Goal: Complete application form

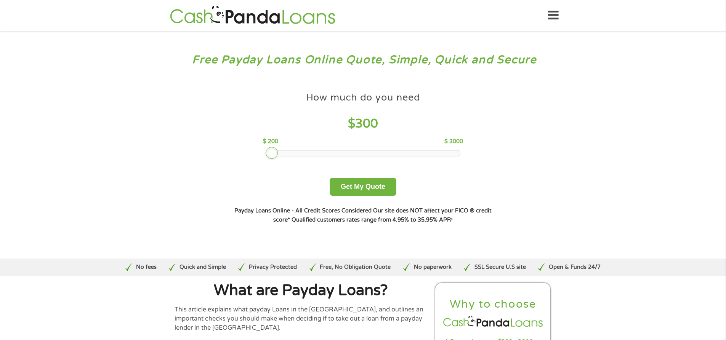
drag, startPoint x: 321, startPoint y: 152, endPoint x: 274, endPoint y: 155, distance: 46.6
click at [274, 155] on div at bounding box center [272, 153] width 12 height 12
click at [361, 191] on button "Get My Quote" at bounding box center [363, 187] width 67 height 18
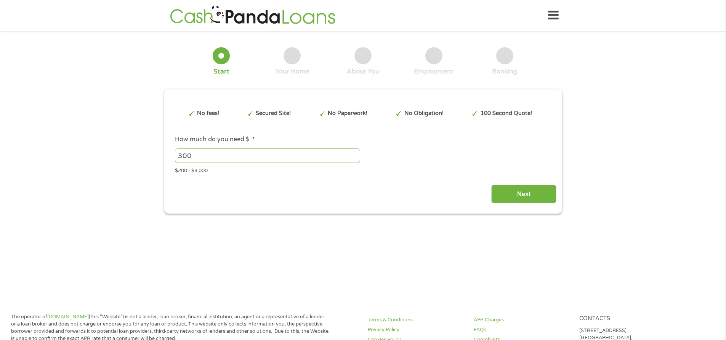
type input "EAIaIQobChMI--nzk9j2jwMV4SBECB2HojFXEAAYAiAAEgLUa_D_BwE"
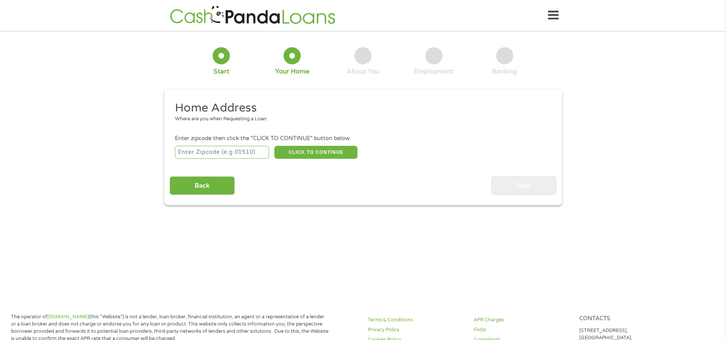
click at [243, 157] on input "number" at bounding box center [222, 152] width 94 height 13
type input "85041"
click at [308, 153] on button "CLICK TO CONTINUE" at bounding box center [315, 152] width 83 height 13
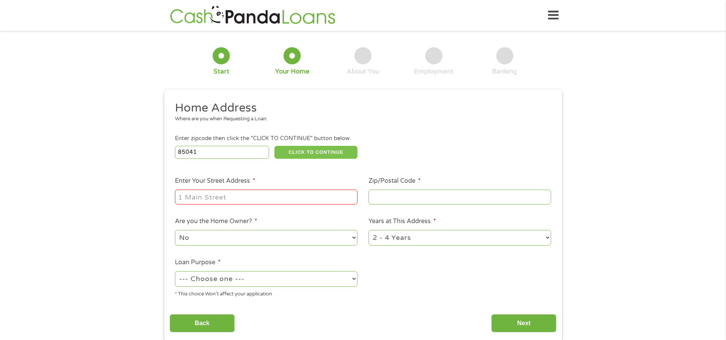
type input "85041"
type input "Phoenix"
select select "Arizona"
